Goal: Check status: Check status

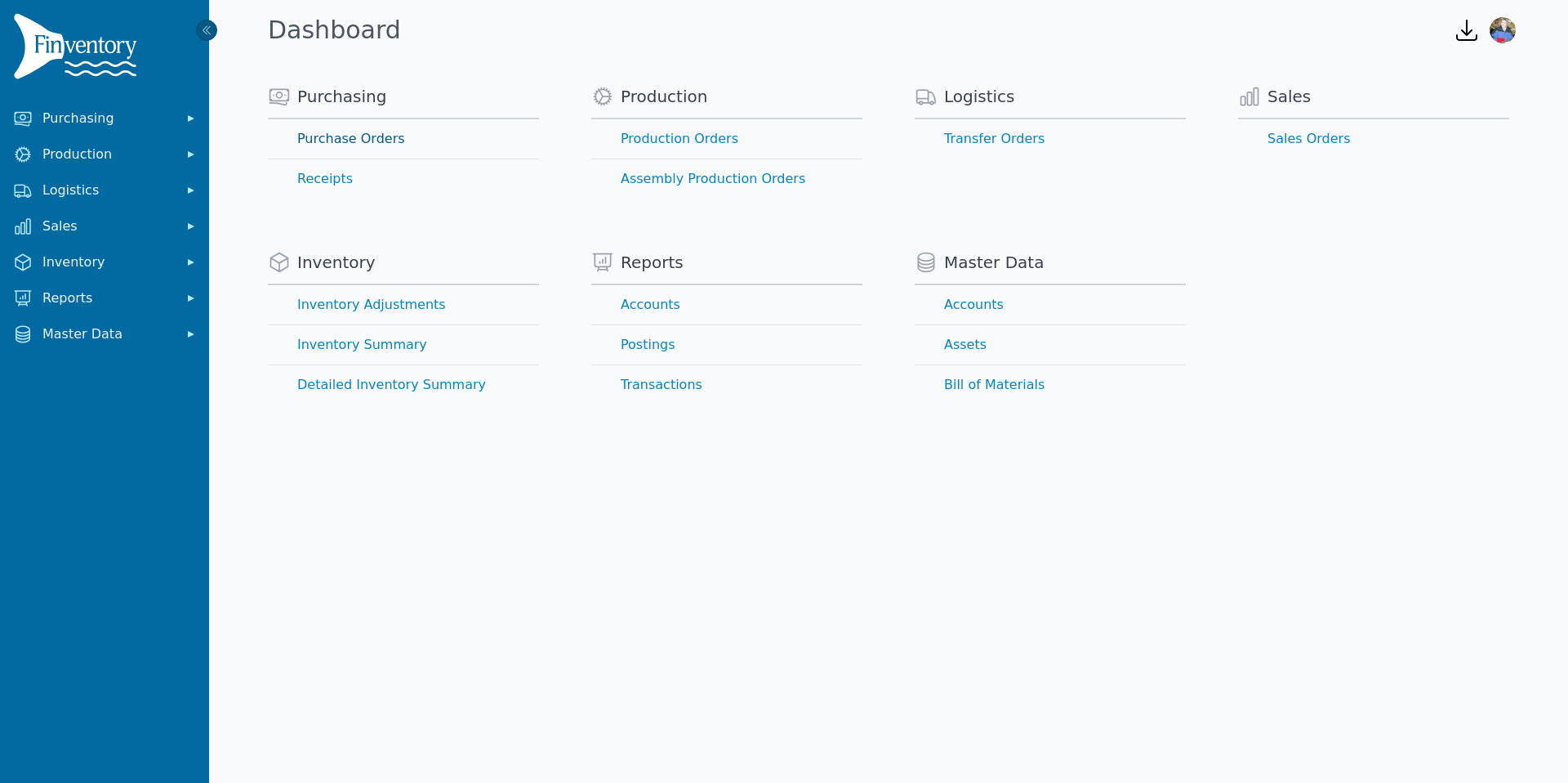
click at [383, 138] on link "Purchase Orders" at bounding box center [403, 139] width 271 height 39
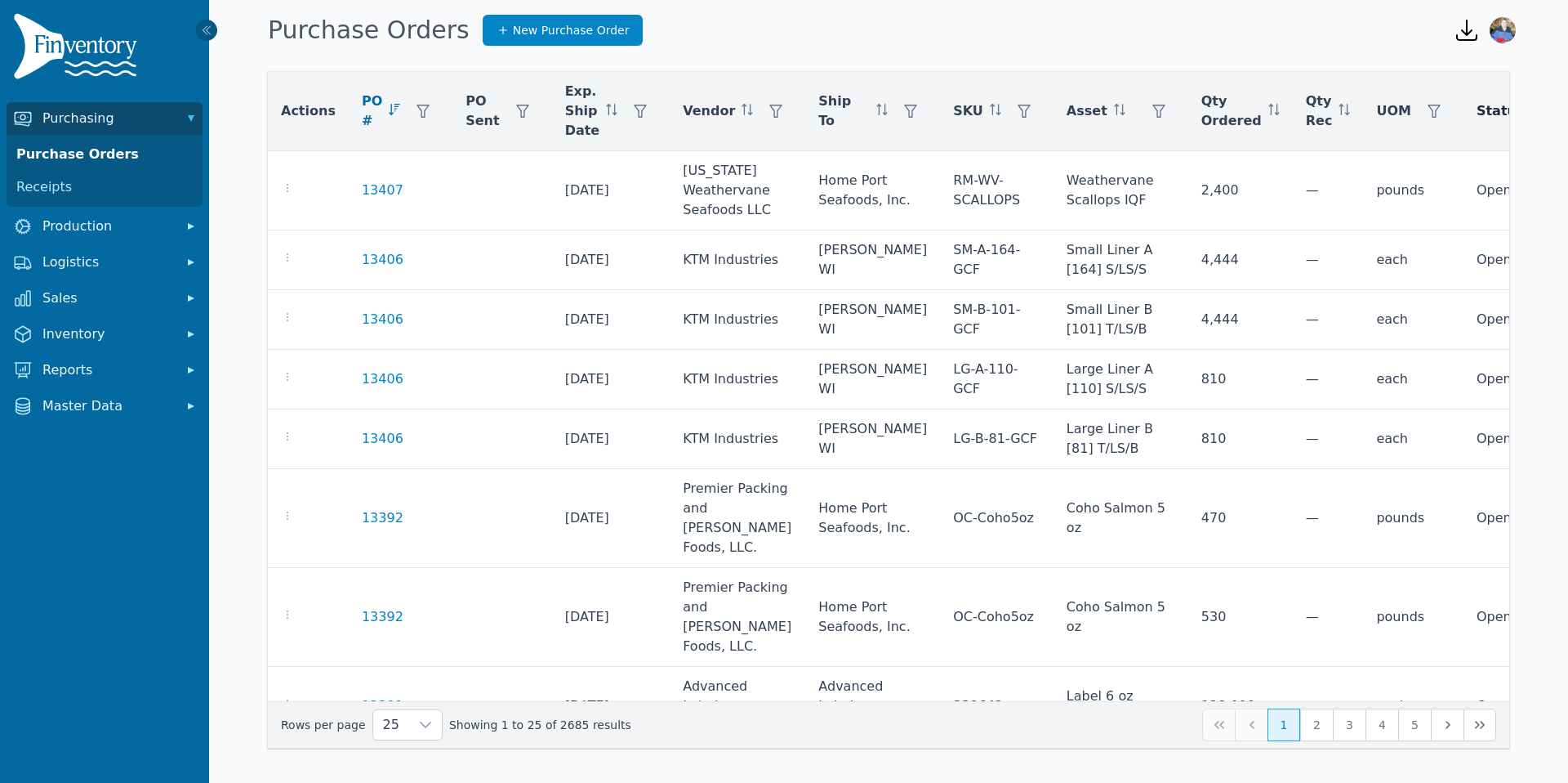
click at [1477, 110] on span "Status" at bounding box center [1501, 111] width 48 height 20
click at [1548, 112] on icon "button" at bounding box center [1554, 111] width 13 height 13
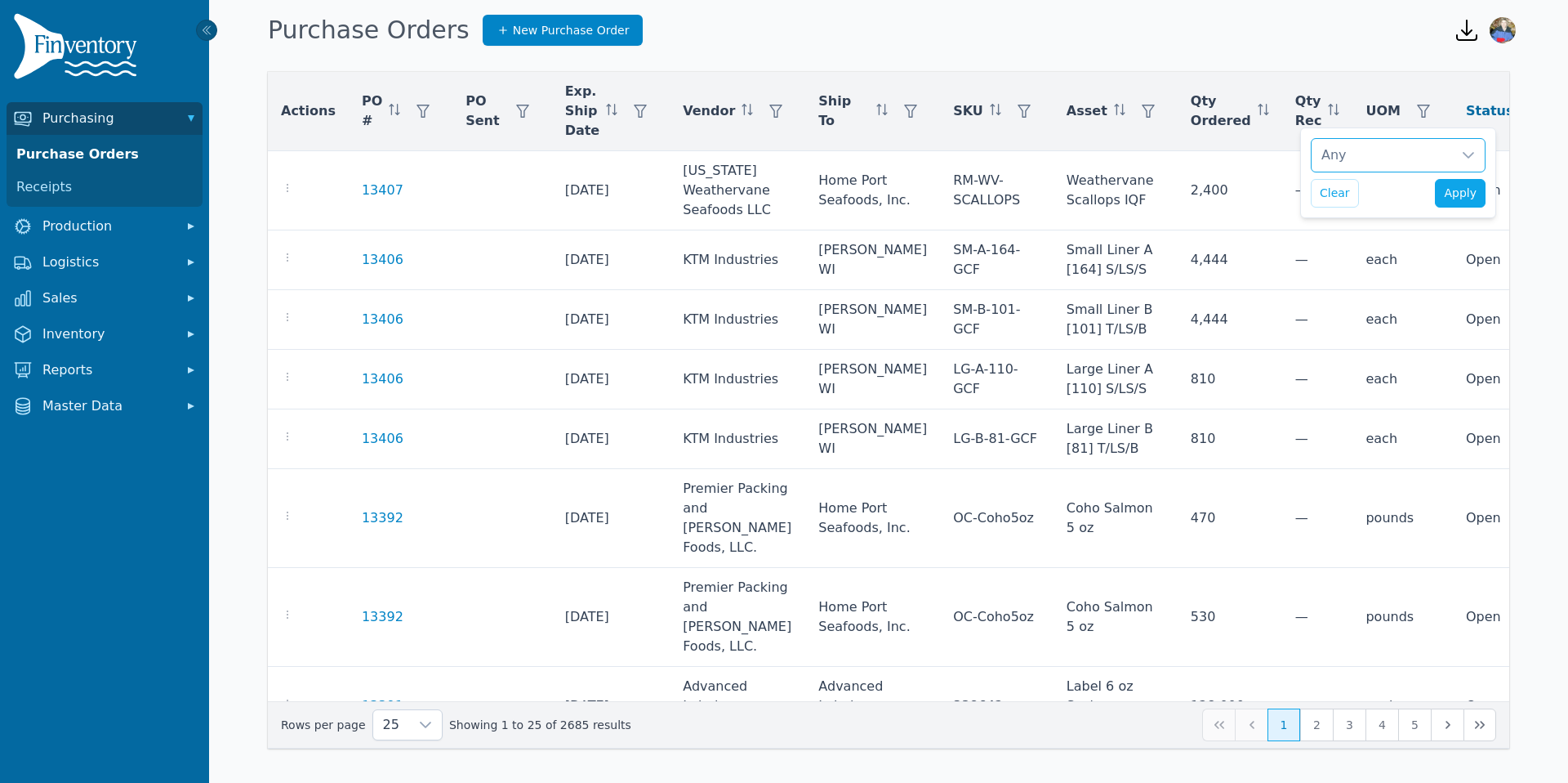
scroll to position [16, 10]
click at [1395, 154] on div "Any" at bounding box center [1381, 155] width 140 height 32
click at [1371, 236] on span "Open" at bounding box center [1365, 236] width 35 height 20
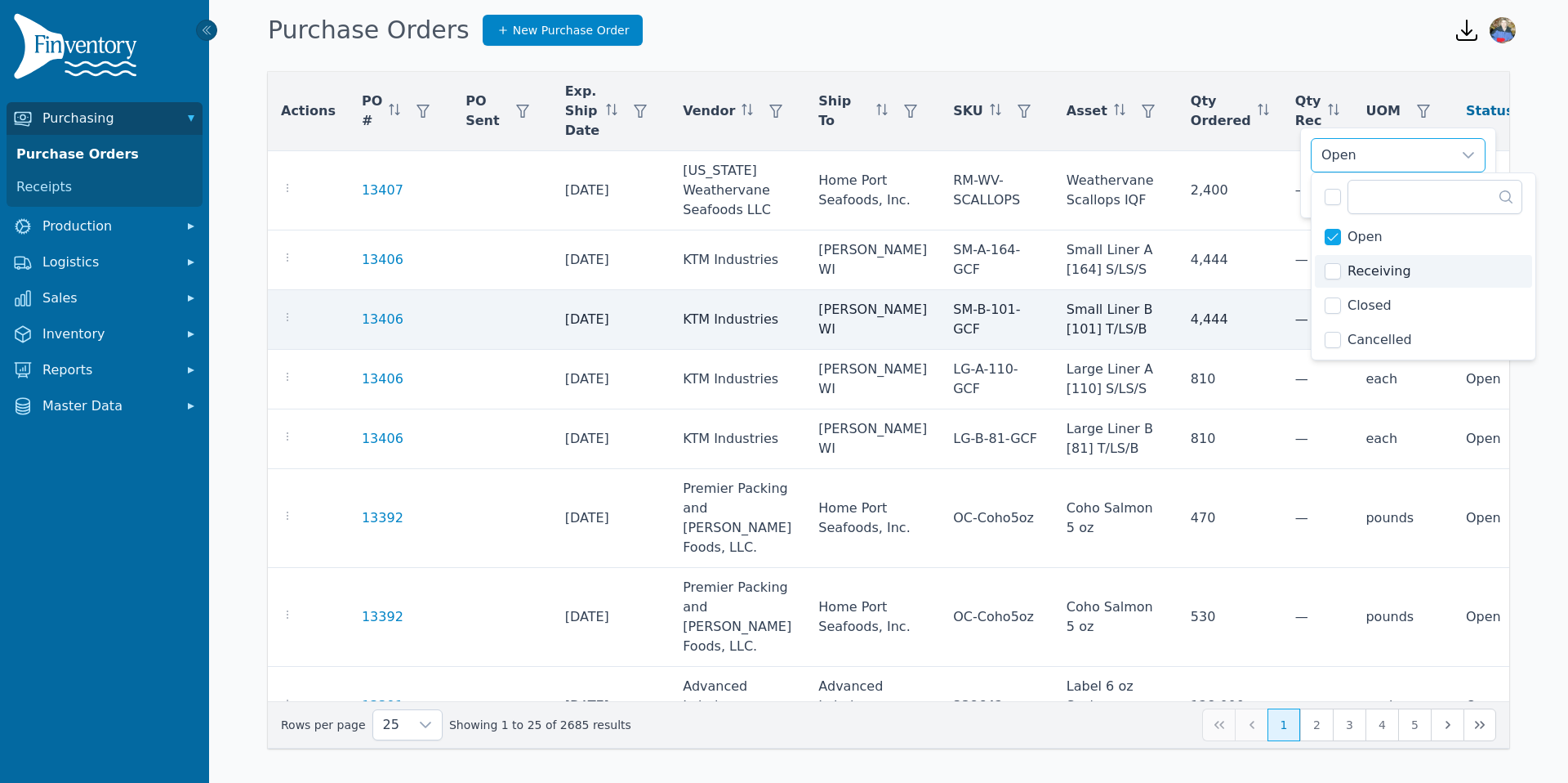
click at [1284, 301] on td "—" at bounding box center [1318, 320] width 71 height 60
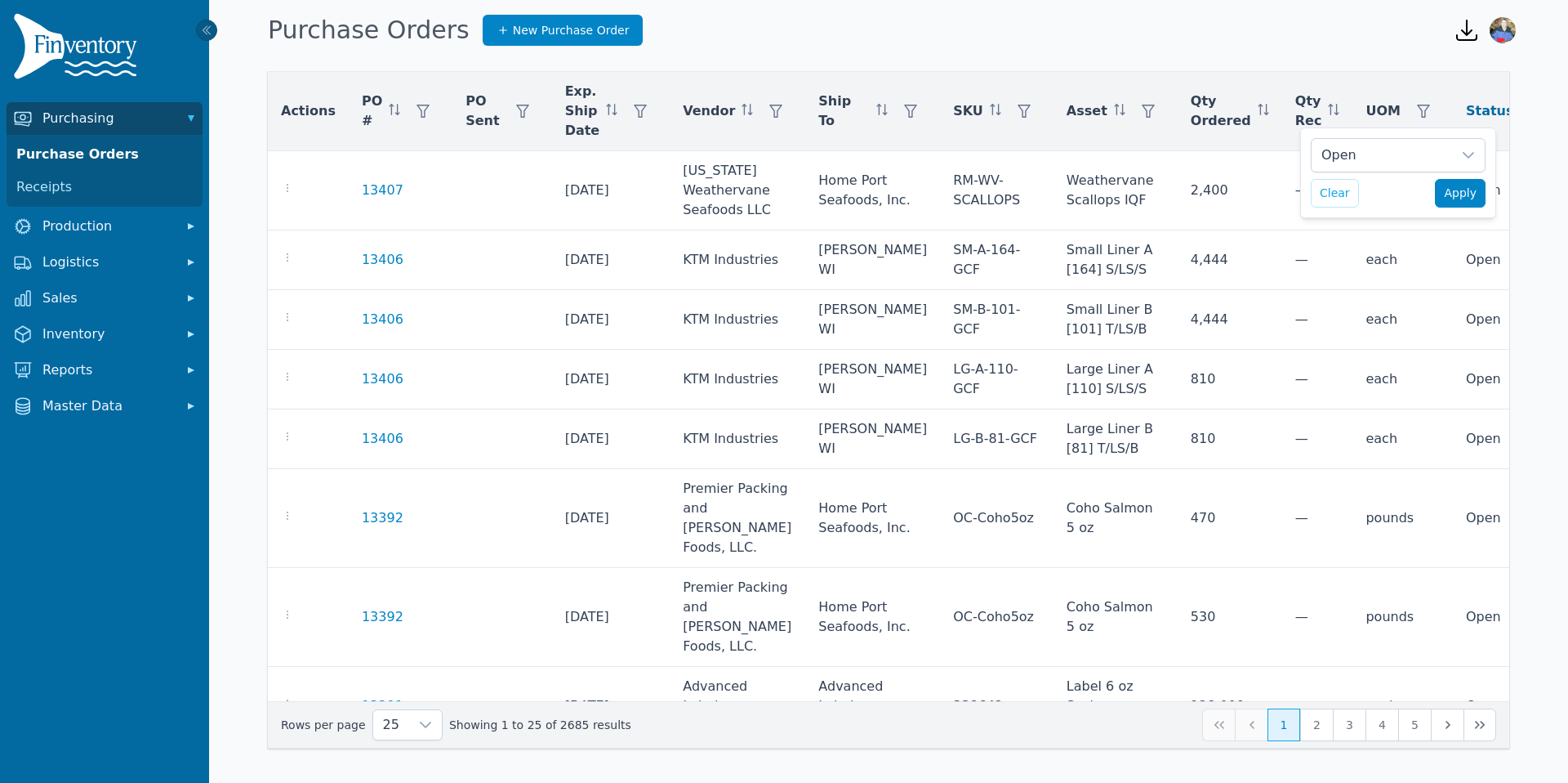
click at [1454, 196] on span "Apply" at bounding box center [1460, 193] width 32 height 17
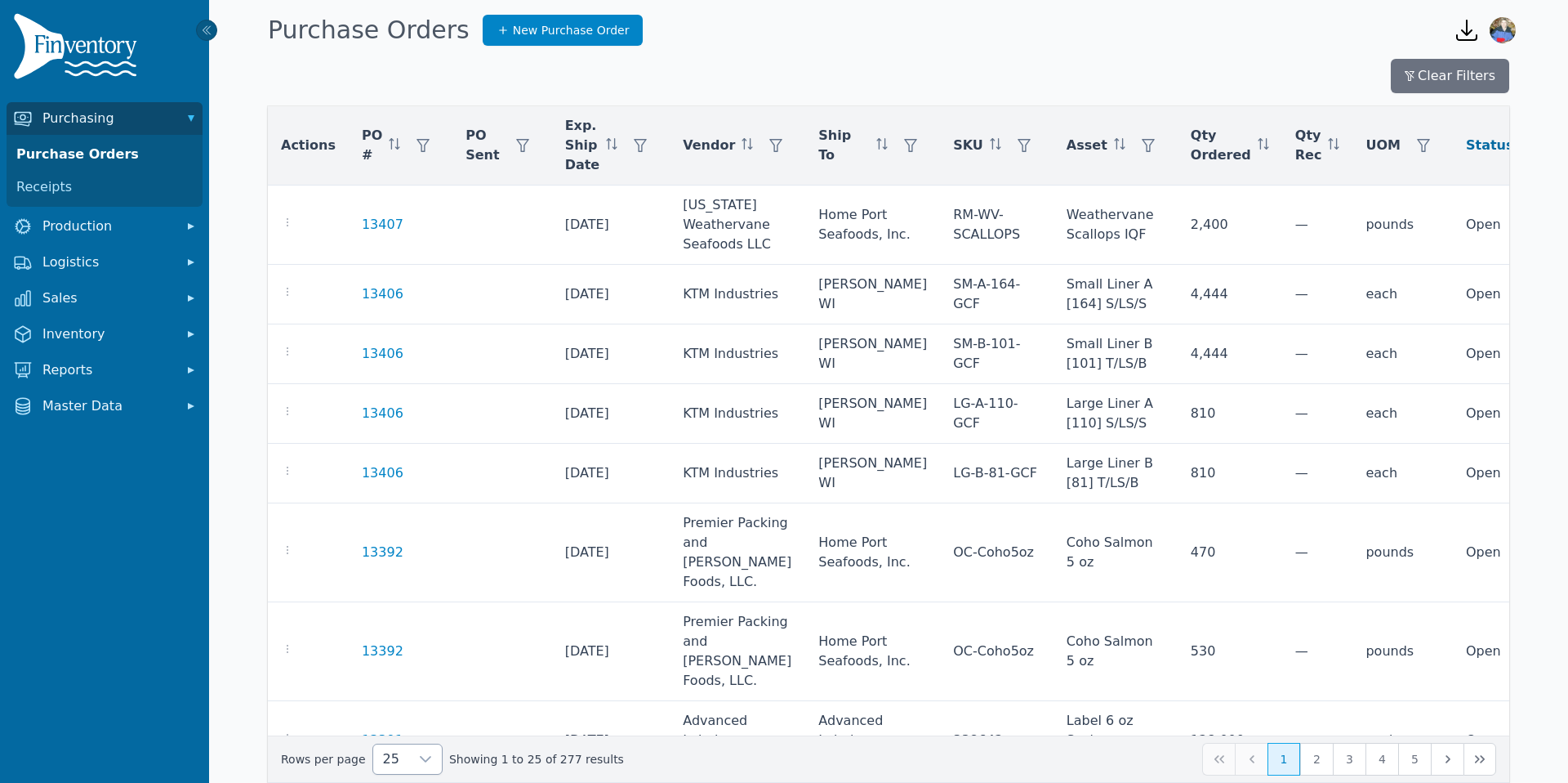
click at [419, 760] on icon at bounding box center [425, 758] width 13 height 13
click at [409, 727] on li "250" at bounding box center [400, 721] width 61 height 32
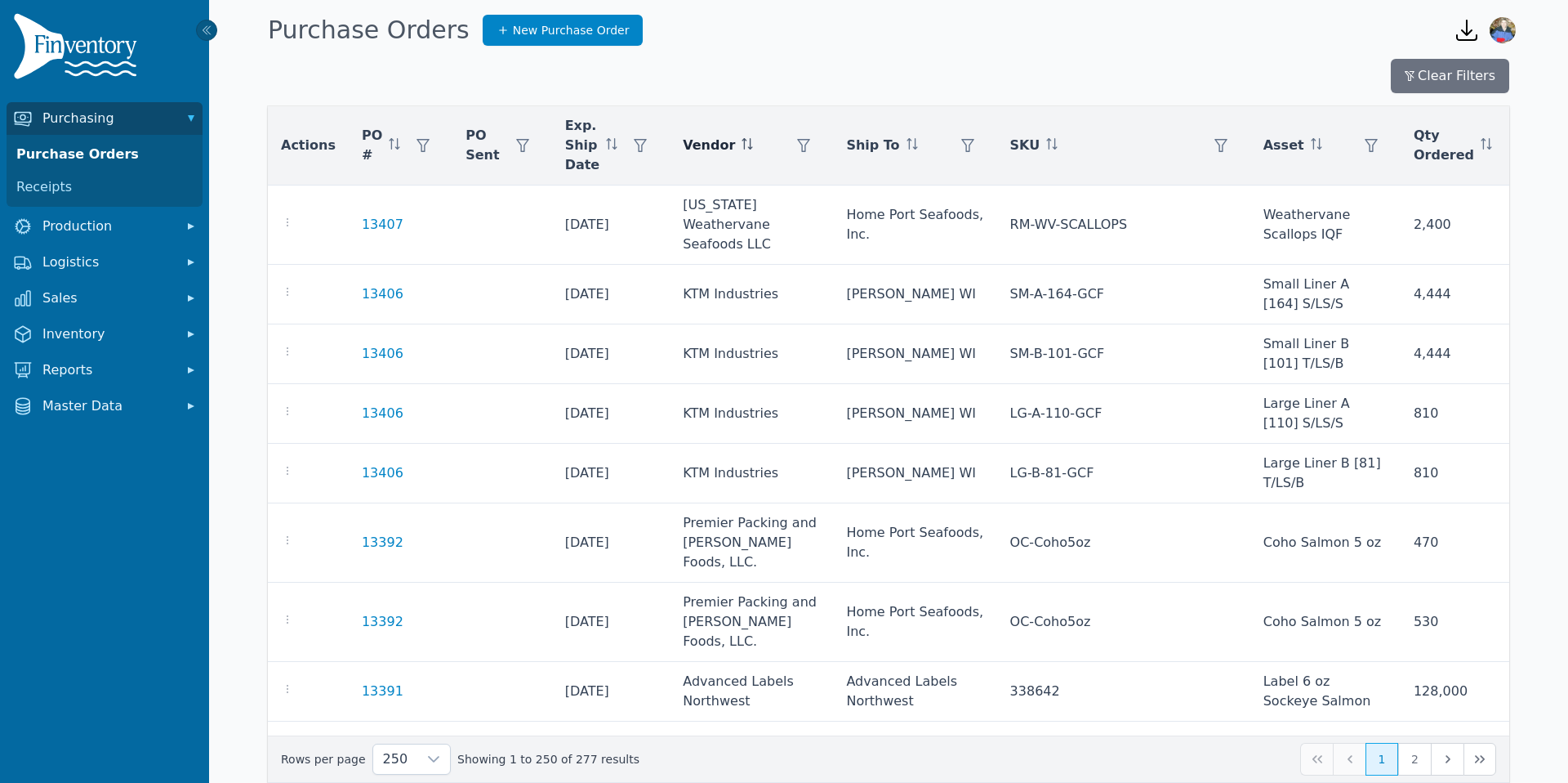
click at [742, 146] on icon at bounding box center [747, 143] width 11 height 11
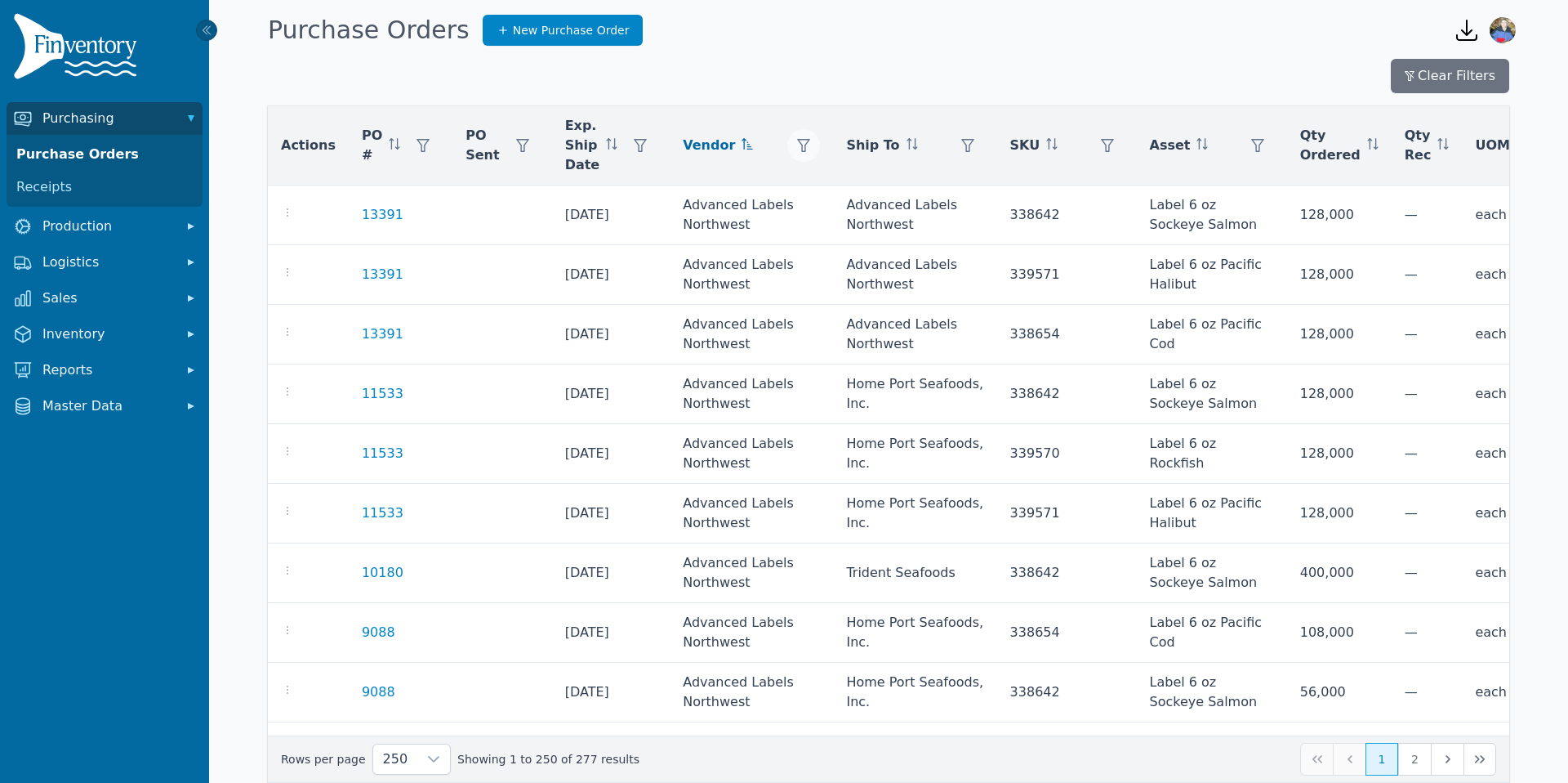
click at [798, 150] on icon "button" at bounding box center [804, 145] width 13 height 13
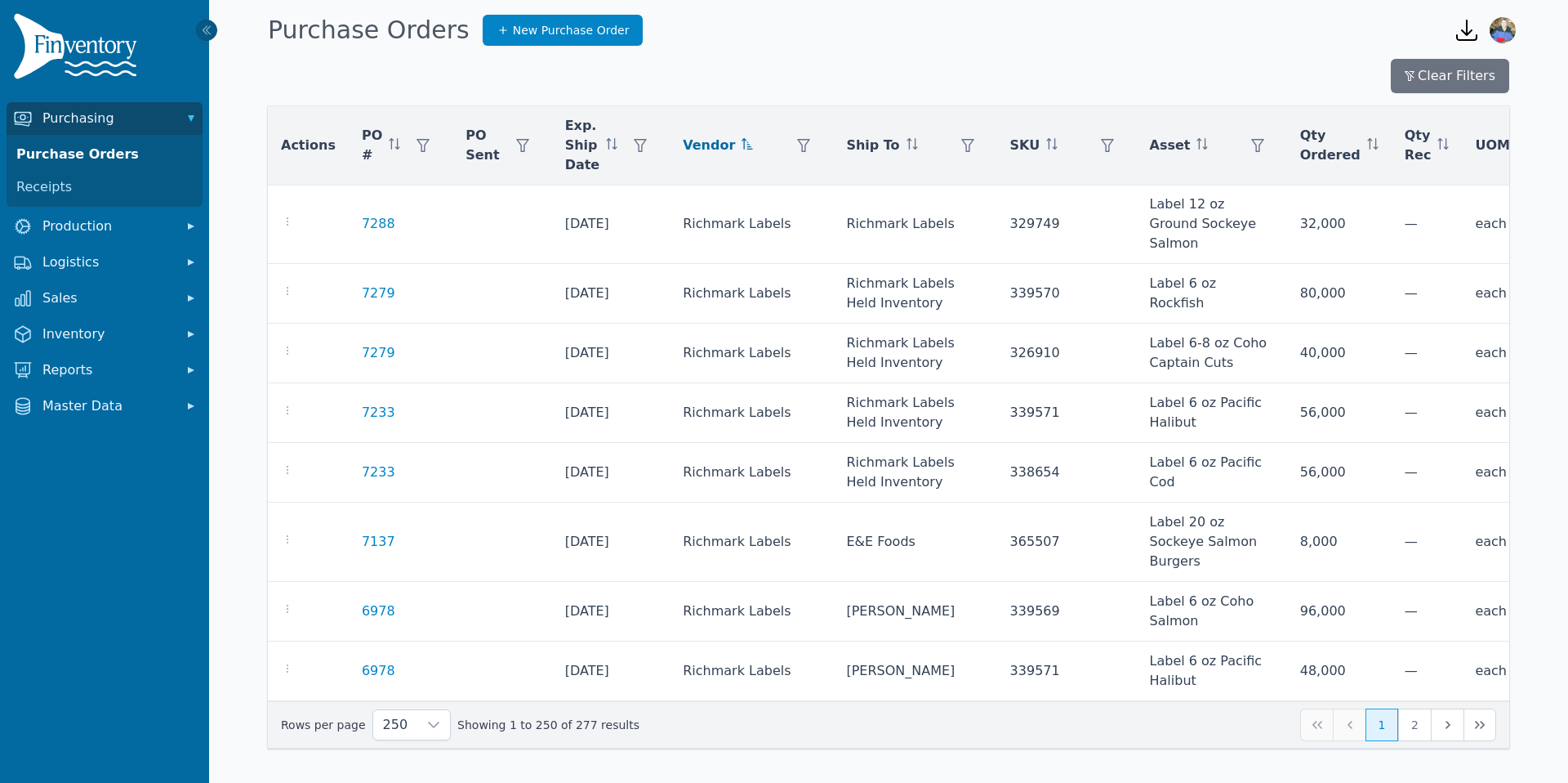
scroll to position [16808, 0]
click at [698, 146] on span "Vendor" at bounding box center [709, 145] width 53 height 20
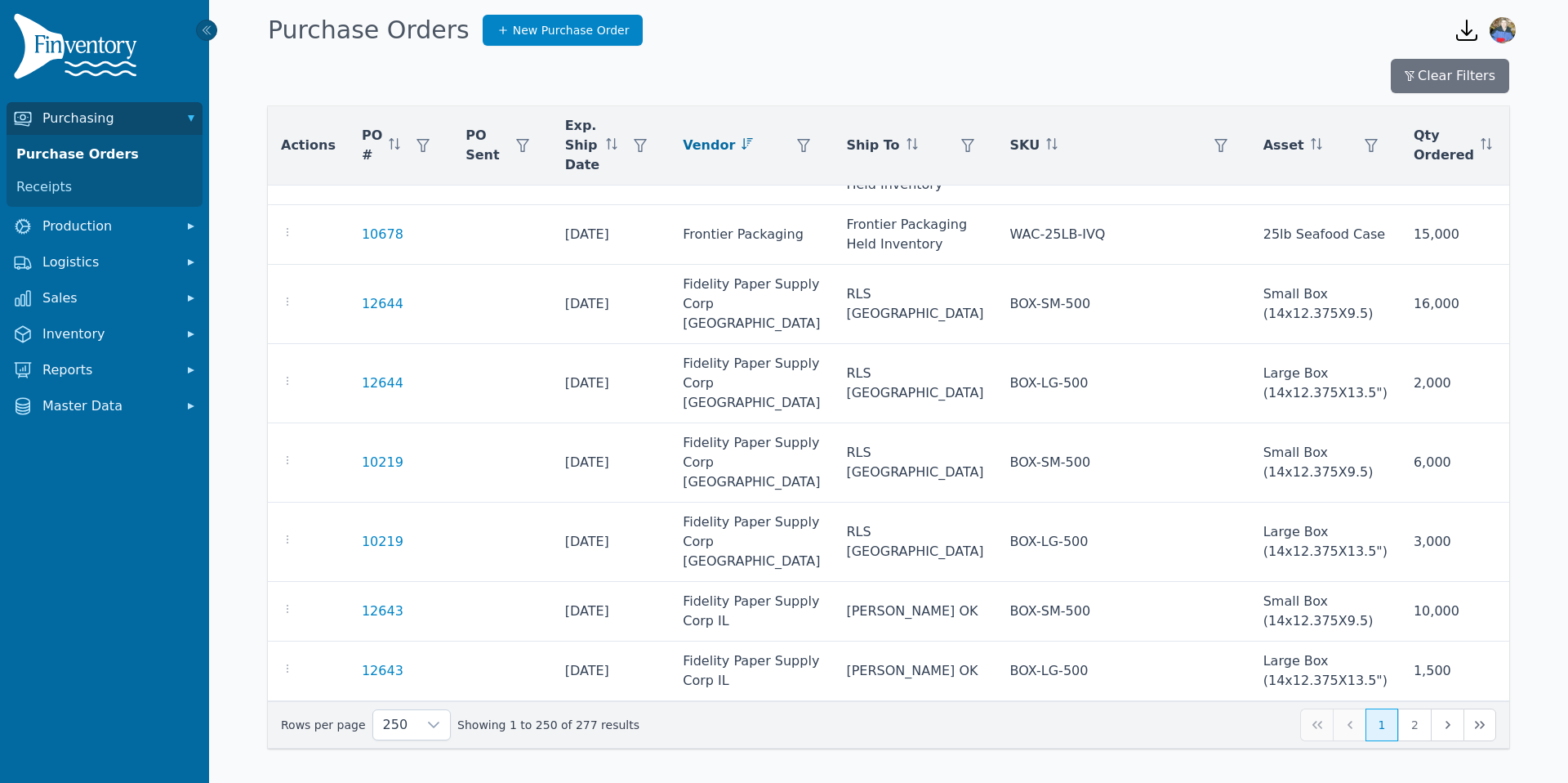
scroll to position [8981, 0]
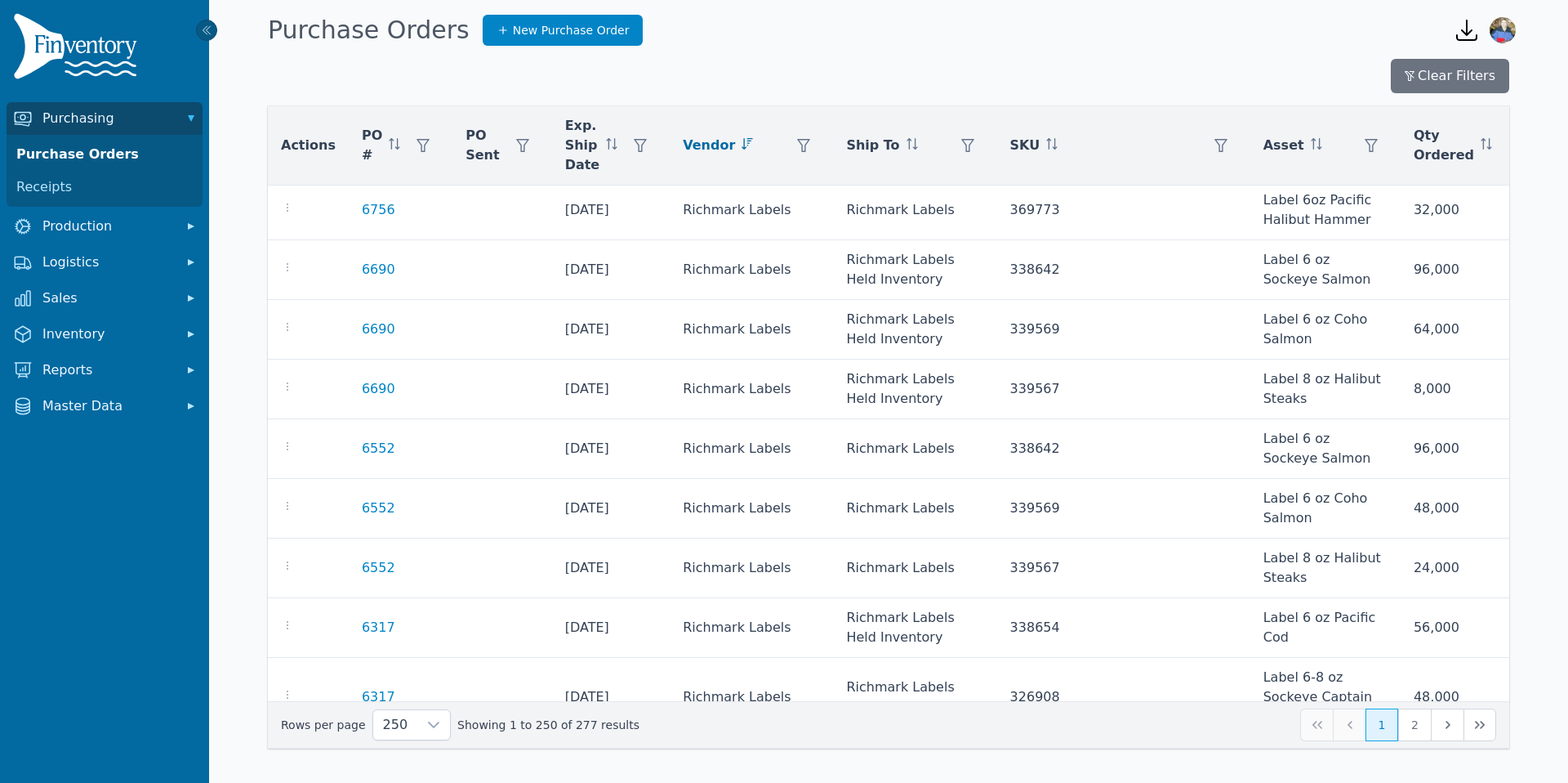
click at [797, 150] on icon "button" at bounding box center [803, 145] width 13 height 13
click at [997, 179] on th "SKU" at bounding box center [1124, 145] width 253 height 79
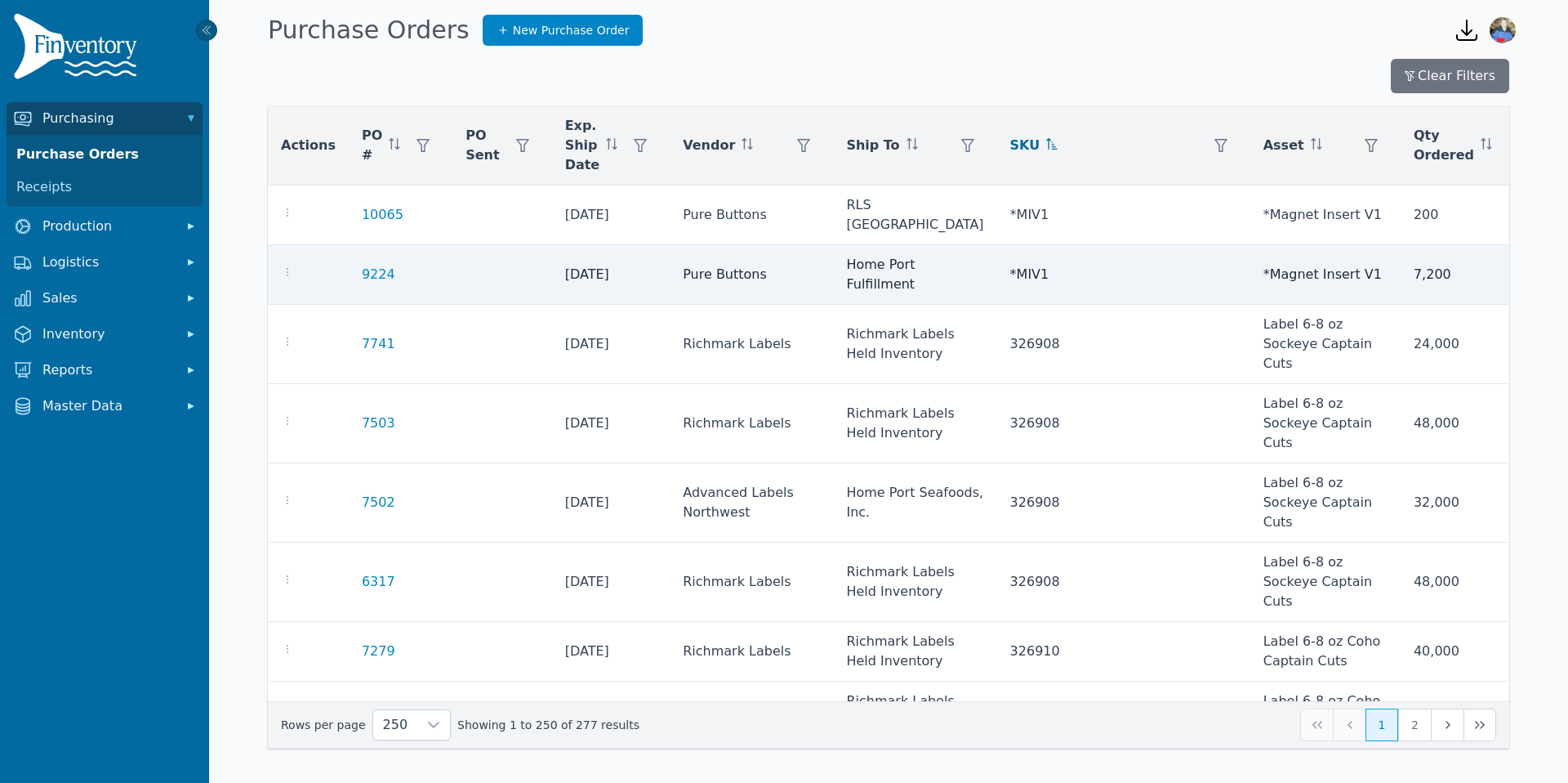
click at [735, 256] on td "Pure Buttons" at bounding box center [751, 275] width 163 height 60
click at [363, 264] on link "9224" at bounding box center [378, 274] width 33 height 20
click at [371, 264] on link "9224" at bounding box center [378, 274] width 33 height 20
